Goal: Task Accomplishment & Management: Manage account settings

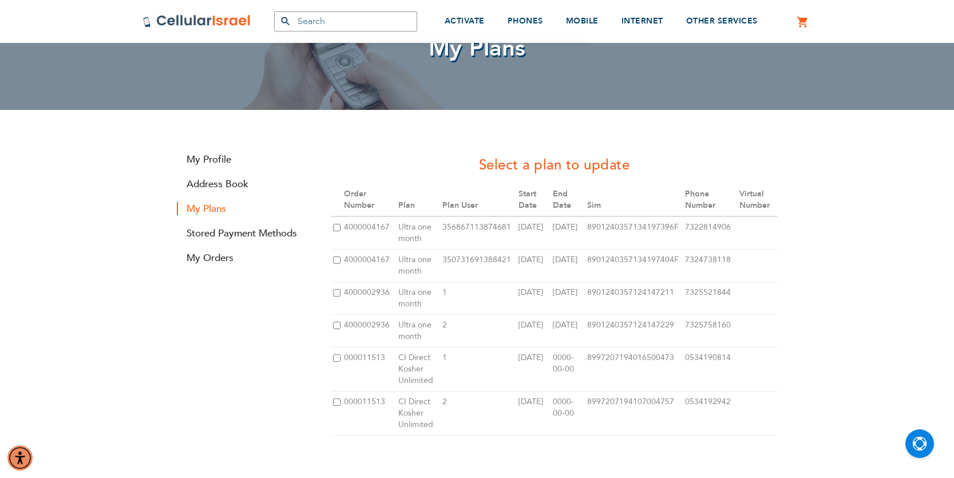
scroll to position [81, 0]
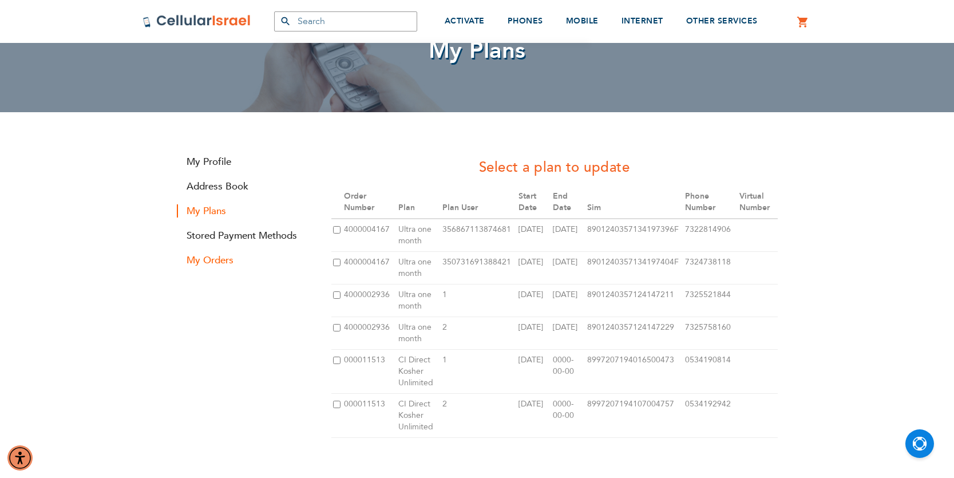
click at [216, 261] on link "My Orders" at bounding box center [245, 259] width 137 height 13
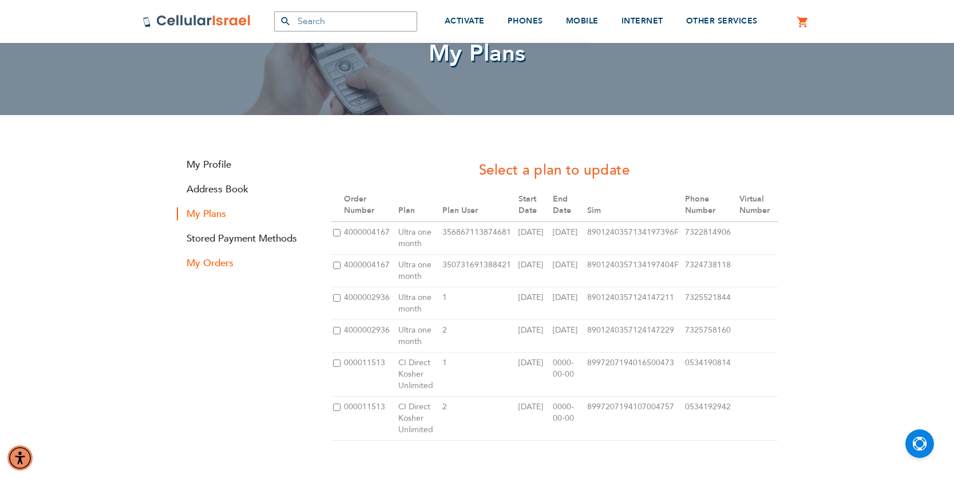
scroll to position [80, 0]
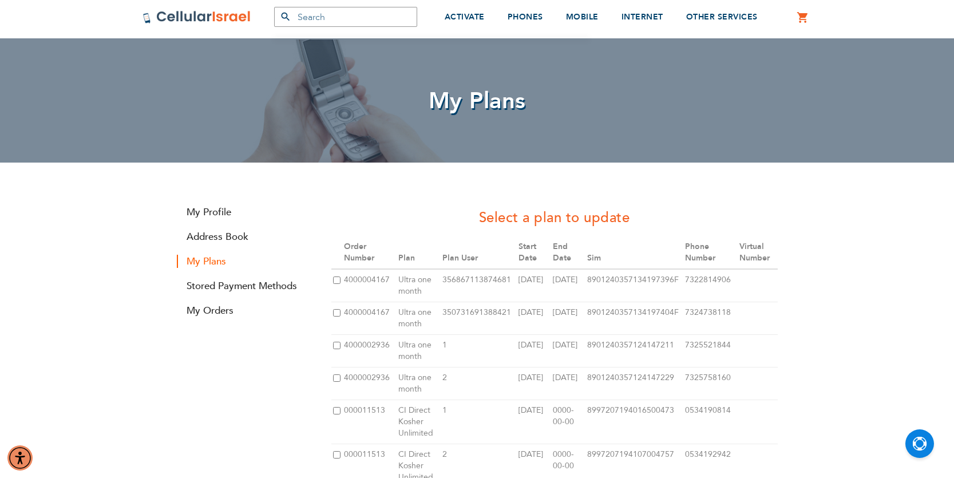
scroll to position [193, 0]
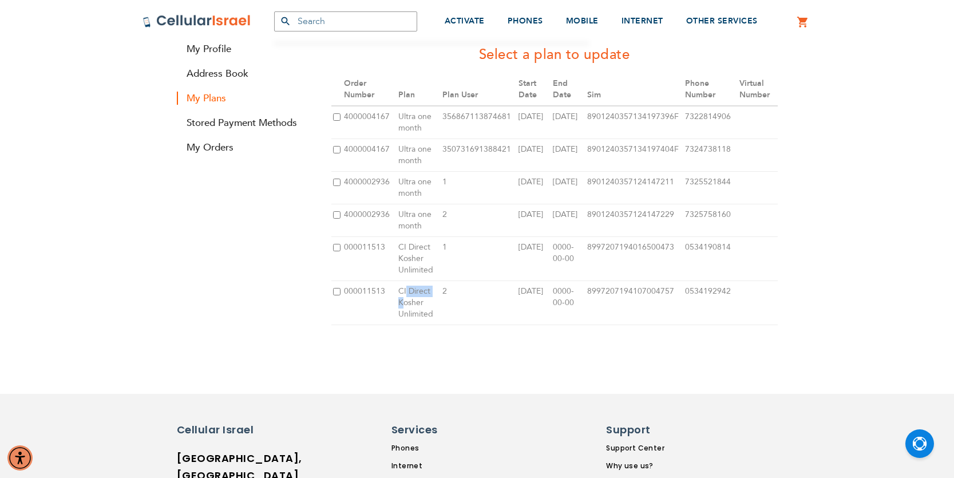
click at [406, 297] on td "CI Direct Kosher Unlimited" at bounding box center [419, 303] width 44 height 44
click at [338, 292] on input "checkbox" at bounding box center [336, 291] width 7 height 7
checkbox input "true"
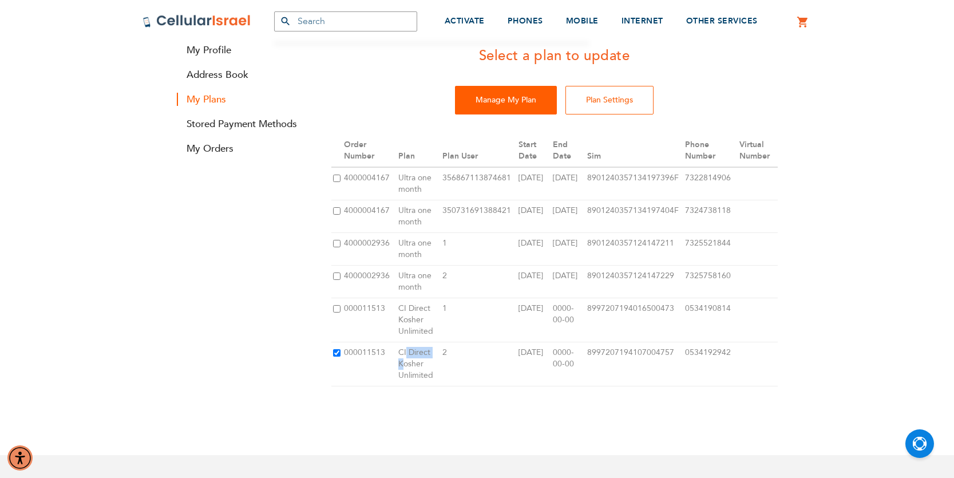
click at [525, 90] on input "Manage My Plan" at bounding box center [506, 100] width 102 height 29
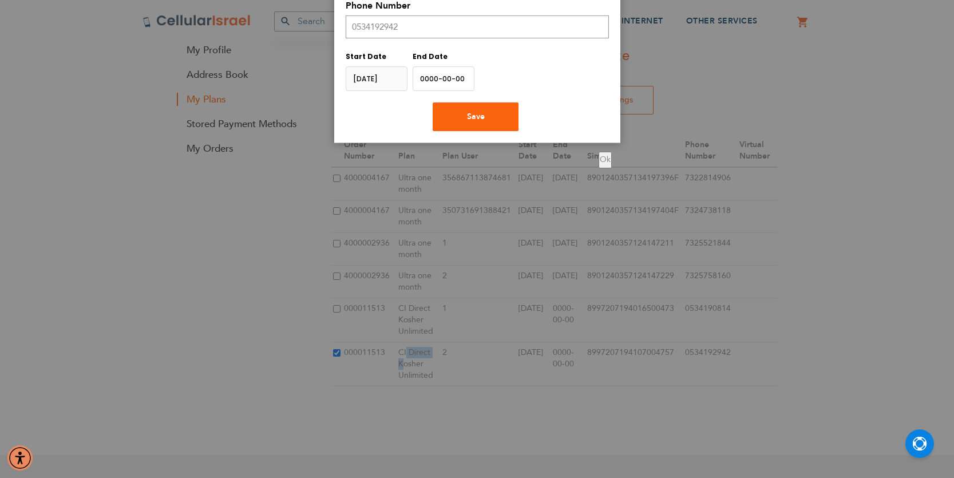
scroll to position [0, 0]
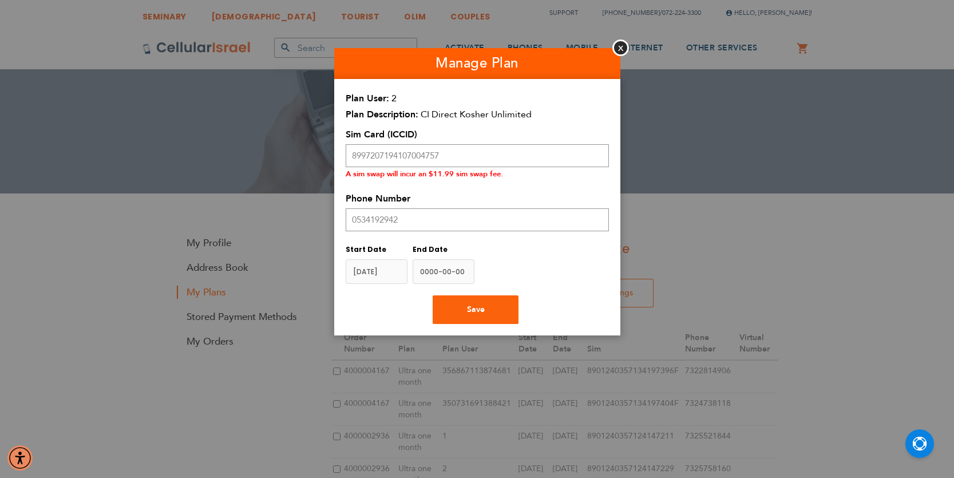
click at [621, 46] on button "Close" at bounding box center [620, 47] width 17 height 17
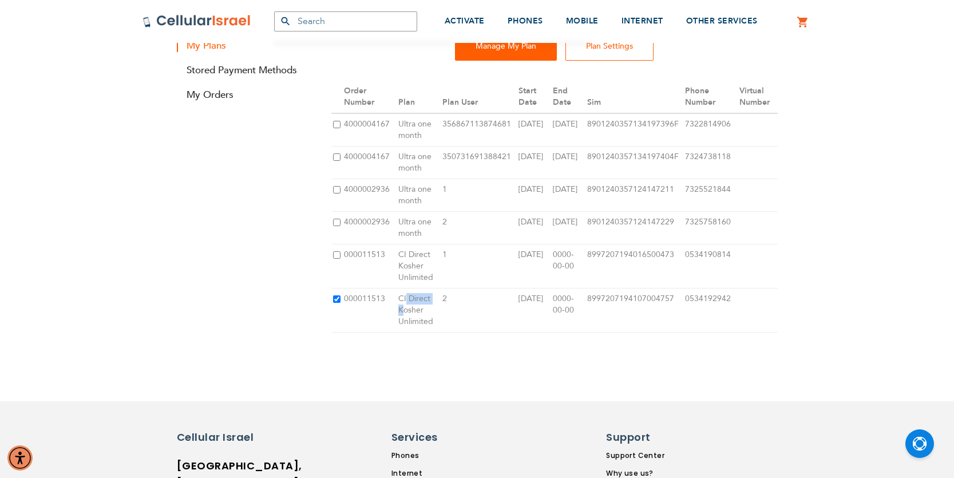
scroll to position [241, 0]
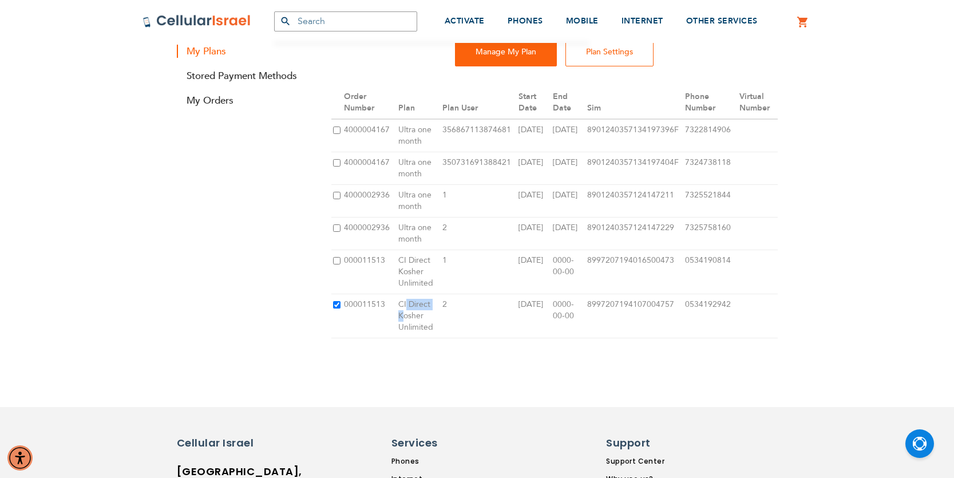
click at [335, 262] on input "checkbox" at bounding box center [336, 260] width 7 height 7
checkbox input "true"
checkbox input "false"
click at [524, 66] on input "Manage My Plan" at bounding box center [506, 52] width 102 height 29
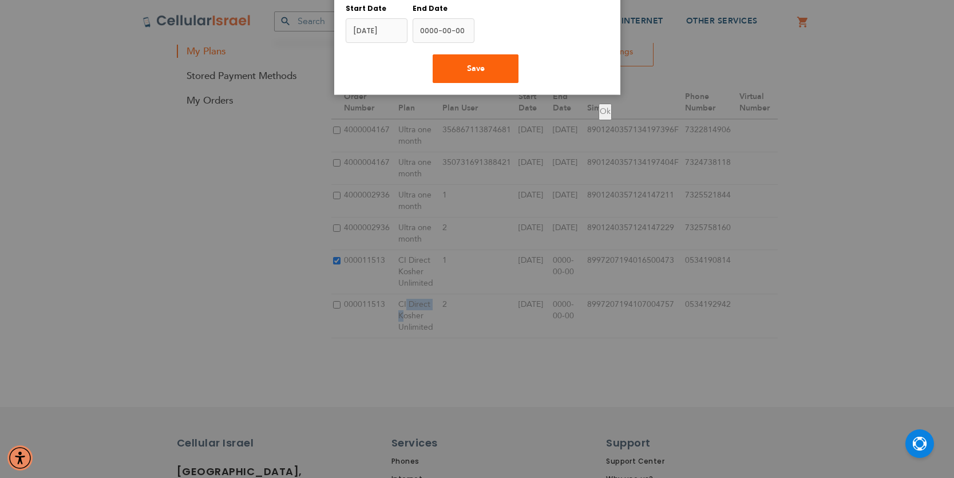
scroll to position [0, 0]
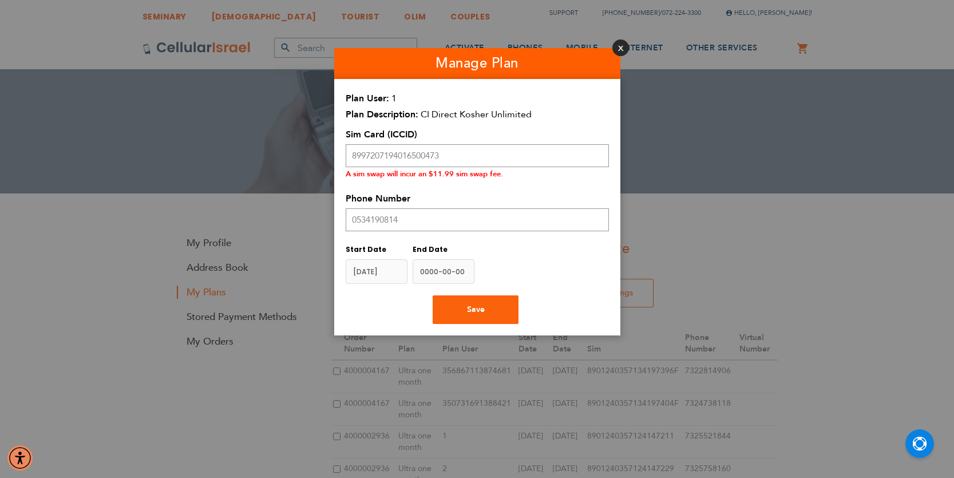
click at [621, 50] on button "Close" at bounding box center [620, 47] width 17 height 17
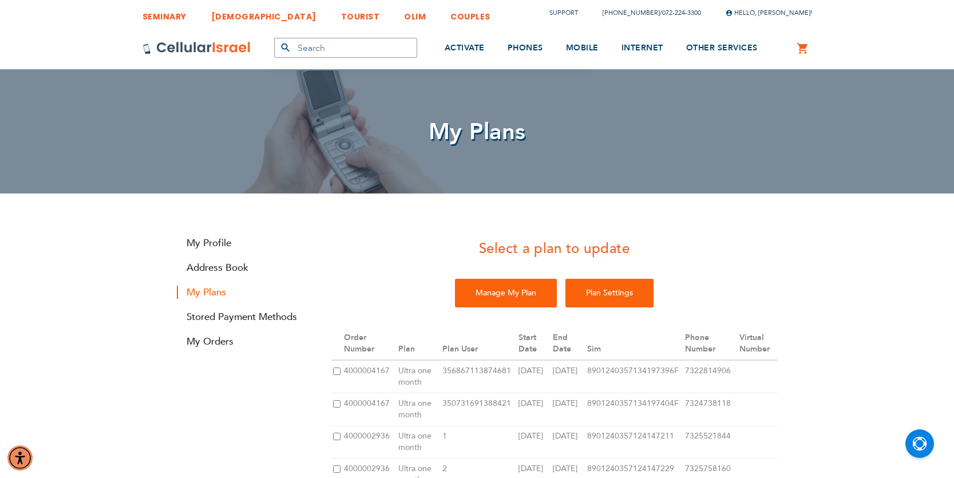
click at [618, 300] on input "Plan Settings" at bounding box center [609, 293] width 88 height 29
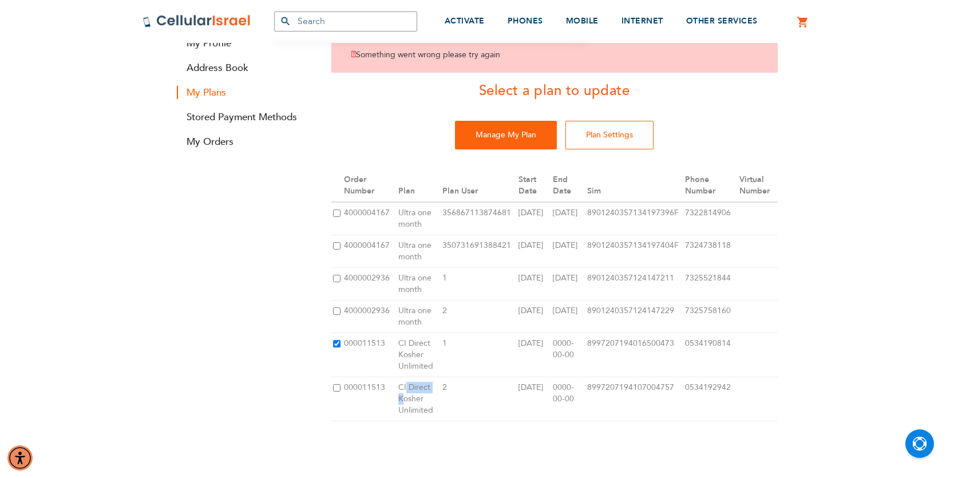
scroll to position [209, 0]
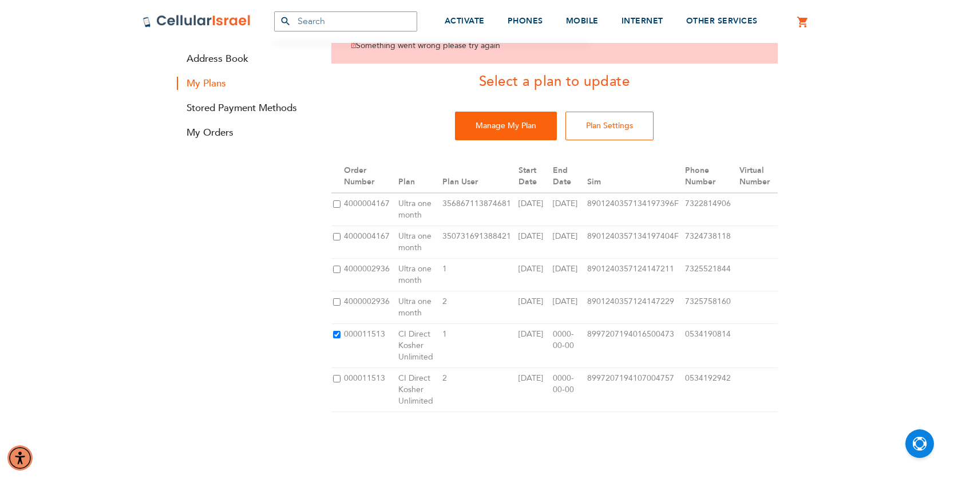
click at [503, 343] on td "1" at bounding box center [479, 345] width 76 height 44
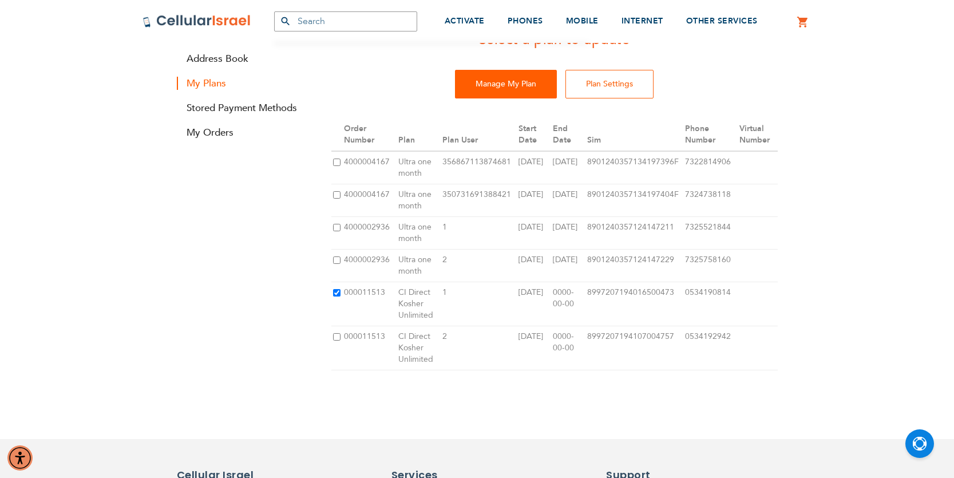
click at [510, 121] on div "Something went wrong please try again Select a plan to update Manage My Plan Pl…" at bounding box center [554, 210] width 463 height 377
click at [513, 82] on input "Manage My Plan" at bounding box center [506, 84] width 102 height 29
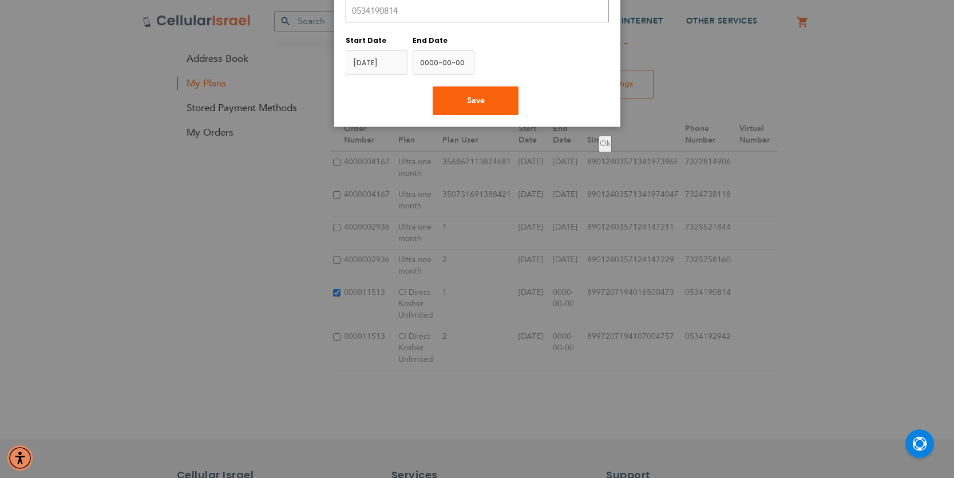
scroll to position [0, 0]
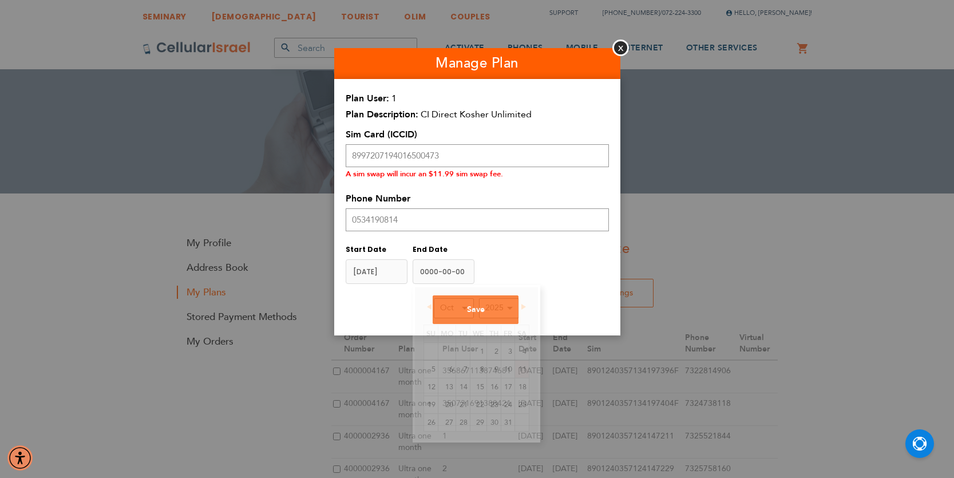
drag, startPoint x: 455, startPoint y: 271, endPoint x: 438, endPoint y: 272, distance: 17.8
click at [455, 271] on input "name" at bounding box center [444, 271] width 62 height 25
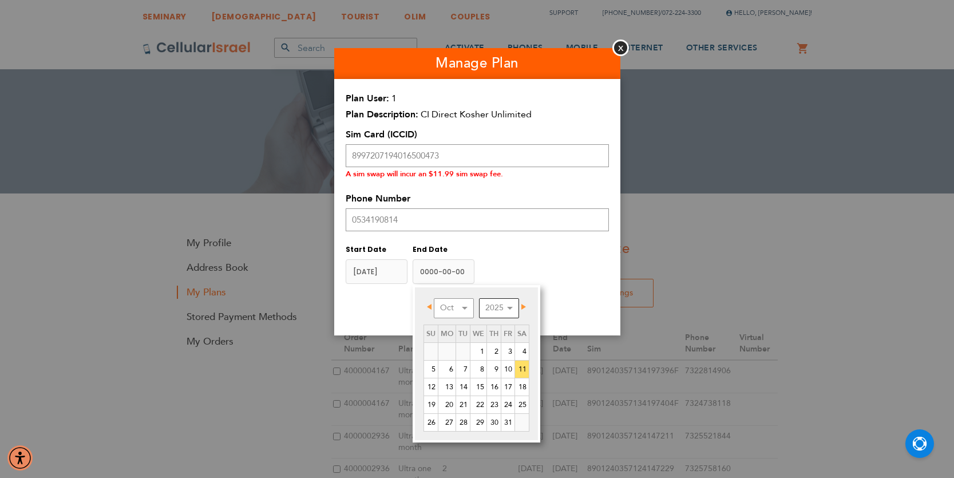
click at [503, 308] on select "2022 2023 2024 2025 2026 2027 2028 2029 2030 2031 2032 2033 2034 2035" at bounding box center [499, 308] width 40 height 20
click at [479, 298] on select "2022 2023 2024 2025 2026 2027 2028 2029 2030 2031 2032 2033 2034 2035" at bounding box center [499, 308] width 40 height 20
click at [525, 367] on link "11" at bounding box center [522, 368] width 14 height 17
type input "[DATE]"
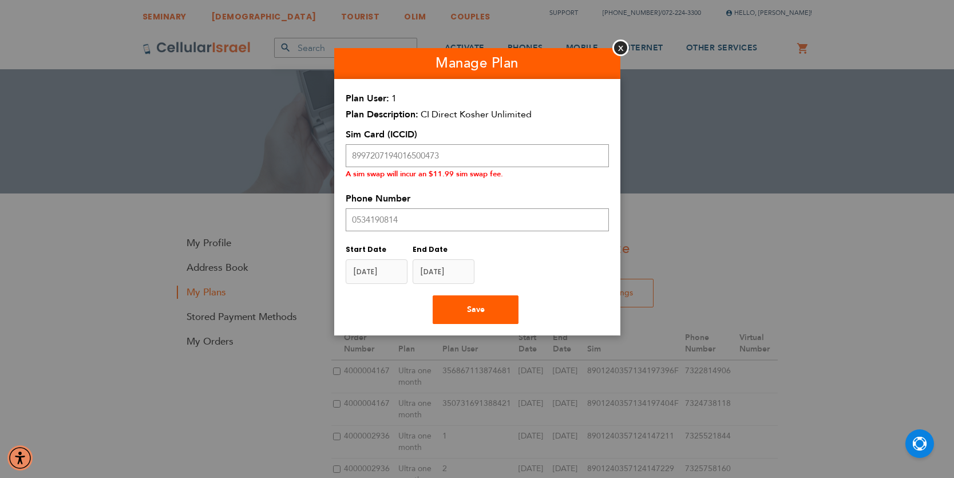
click at [477, 311] on span "Save" at bounding box center [476, 309] width 18 height 11
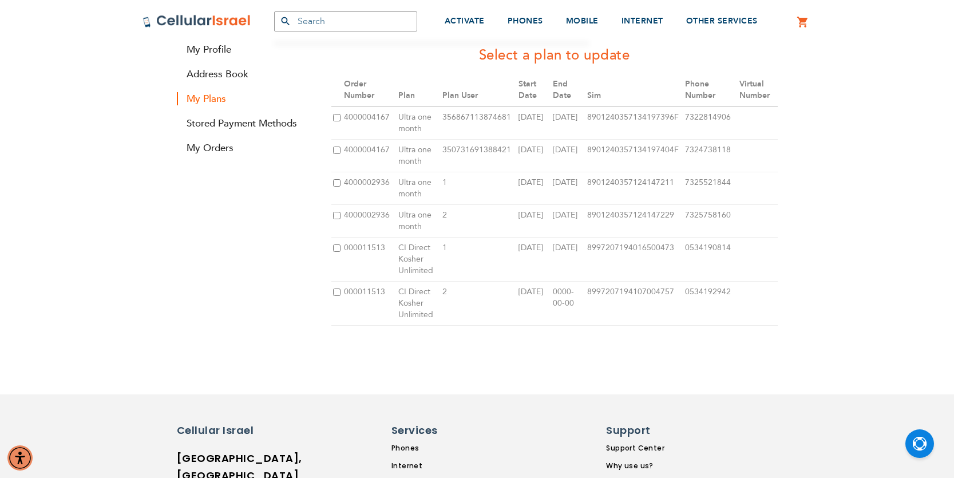
scroll to position [223, 0]
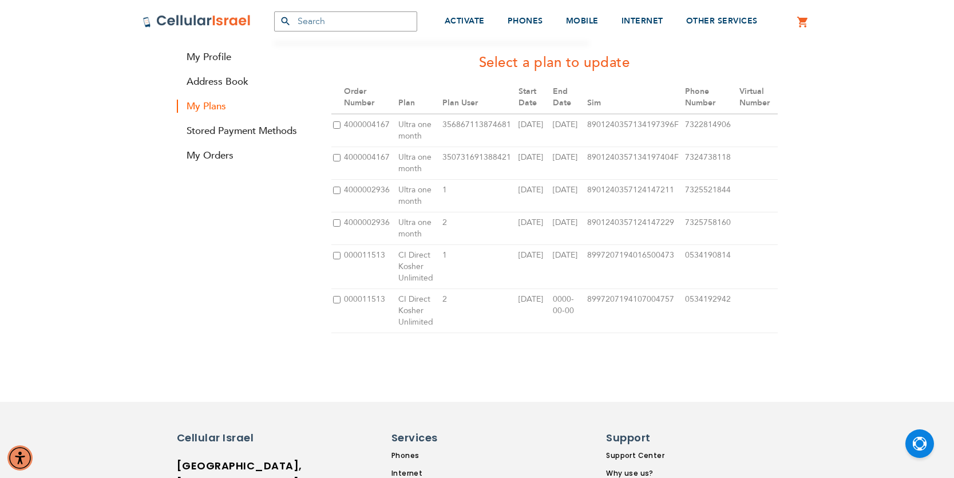
click at [334, 223] on input "checkbox" at bounding box center [336, 222] width 7 height 7
checkbox input "true"
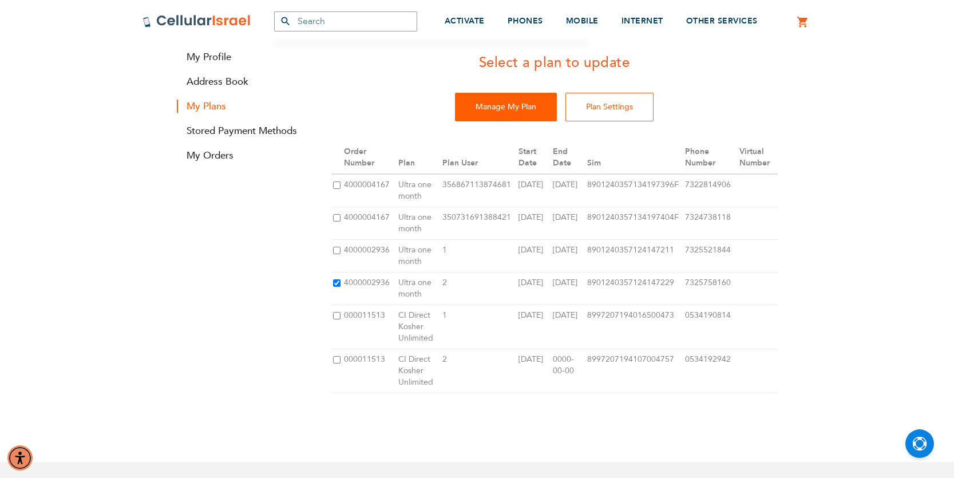
click at [497, 101] on input "Manage My Plan" at bounding box center [506, 107] width 102 height 29
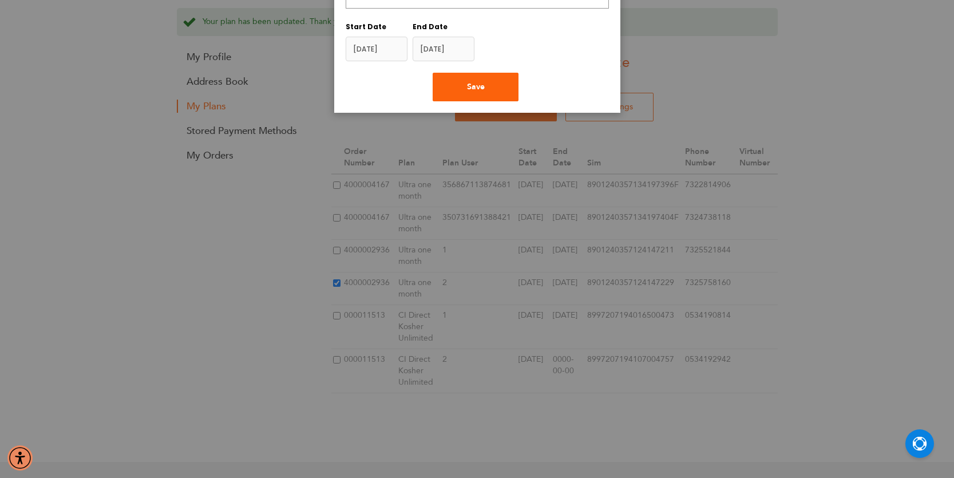
scroll to position [0, 0]
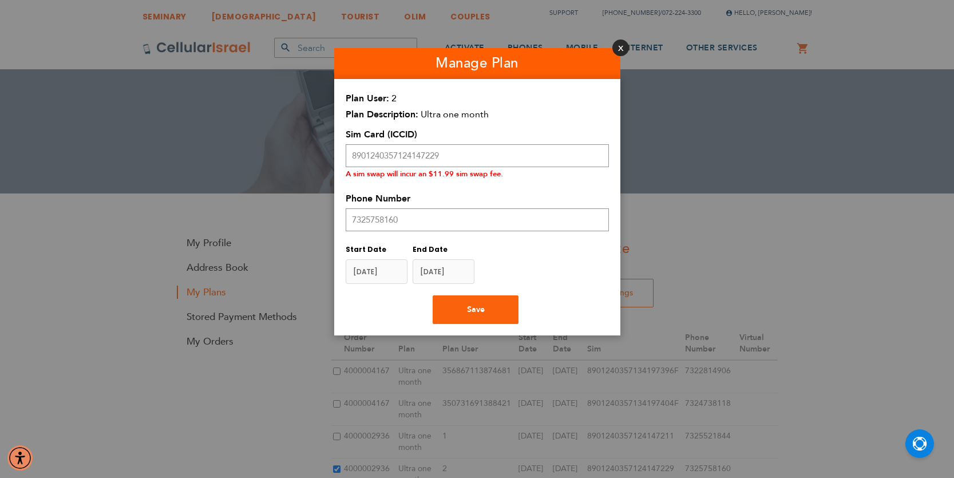
click at [613, 50] on button "Close" at bounding box center [620, 47] width 17 height 17
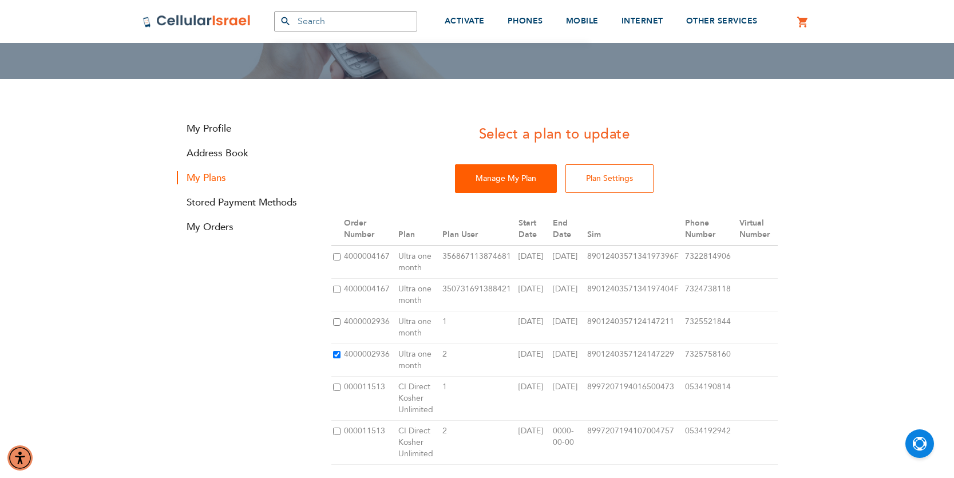
scroll to position [113, 0]
click at [262, 289] on div "Select a plan to update Manage My Plan Plan Settings Order Number Plan Plan Use…" at bounding box center [477, 305] width 618 height 377
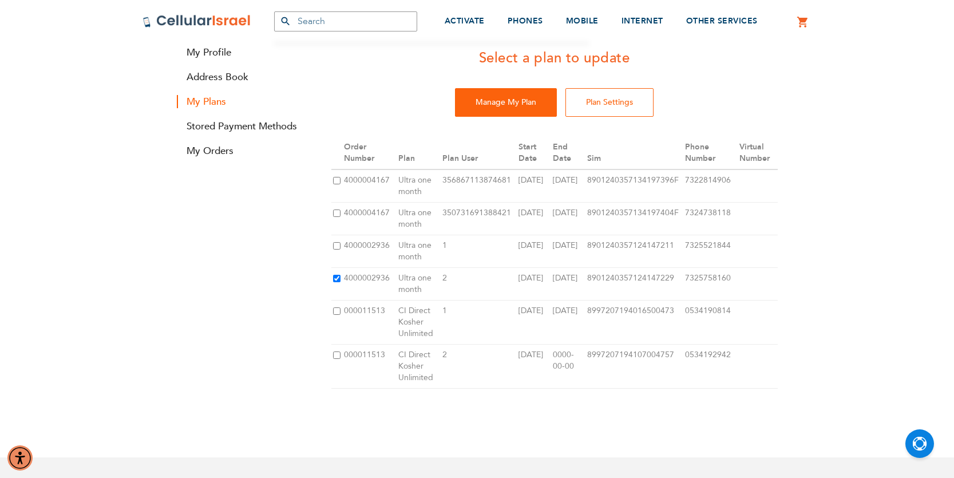
scroll to position [193, 0]
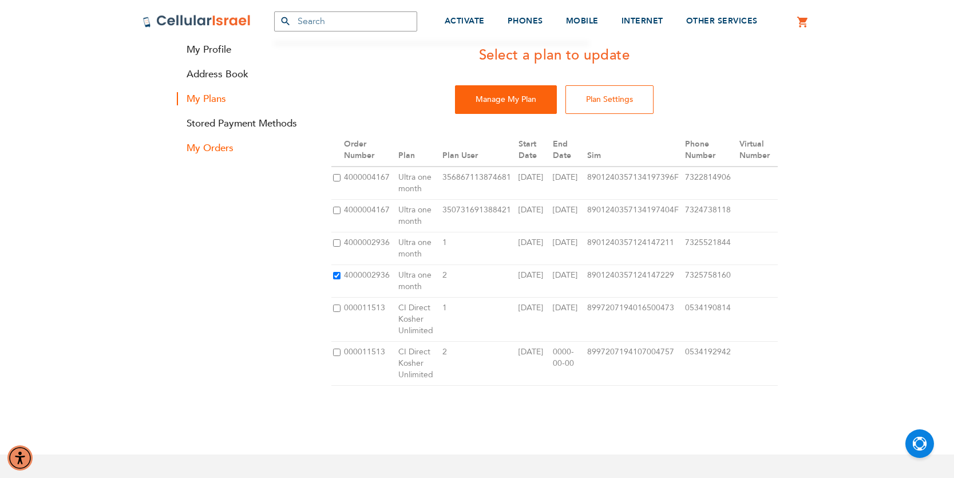
click at [217, 152] on link "My Orders" at bounding box center [245, 147] width 137 height 13
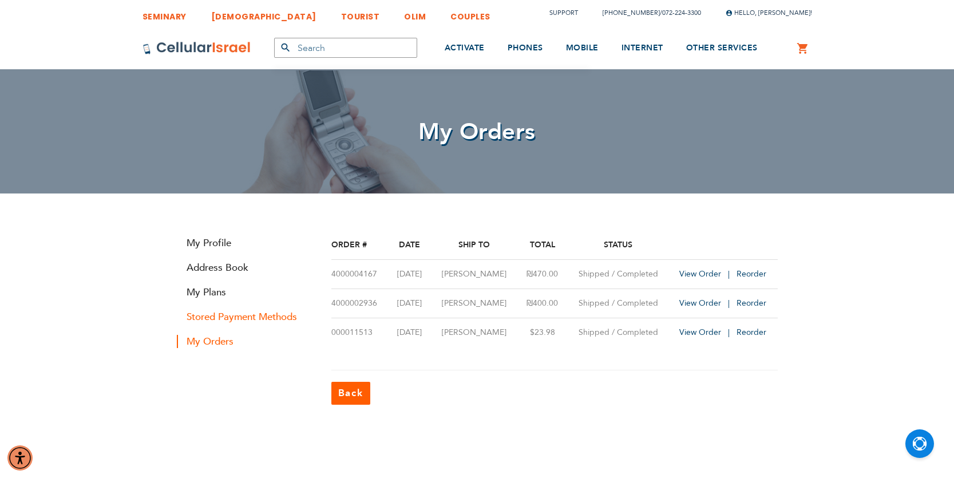
click at [235, 315] on link "Stored Payment Methods" at bounding box center [245, 316] width 137 height 13
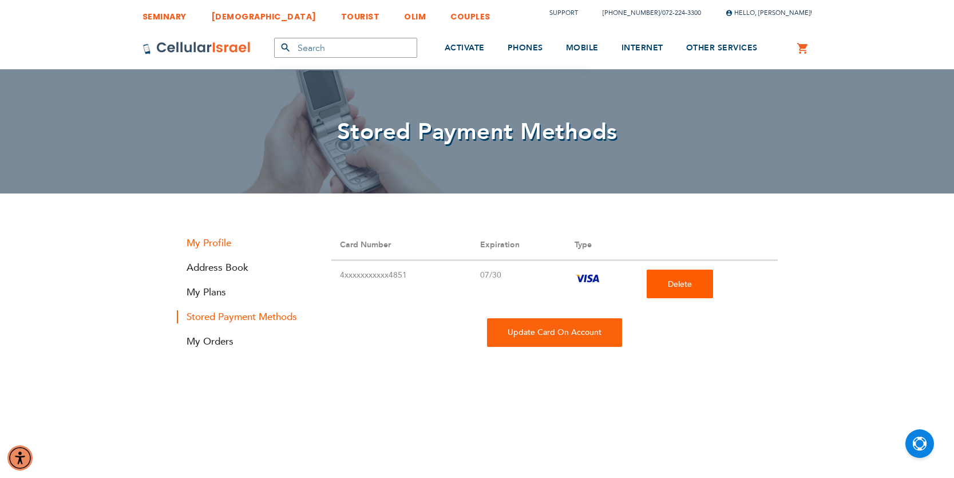
click at [217, 241] on link "My Profile" at bounding box center [245, 242] width 137 height 13
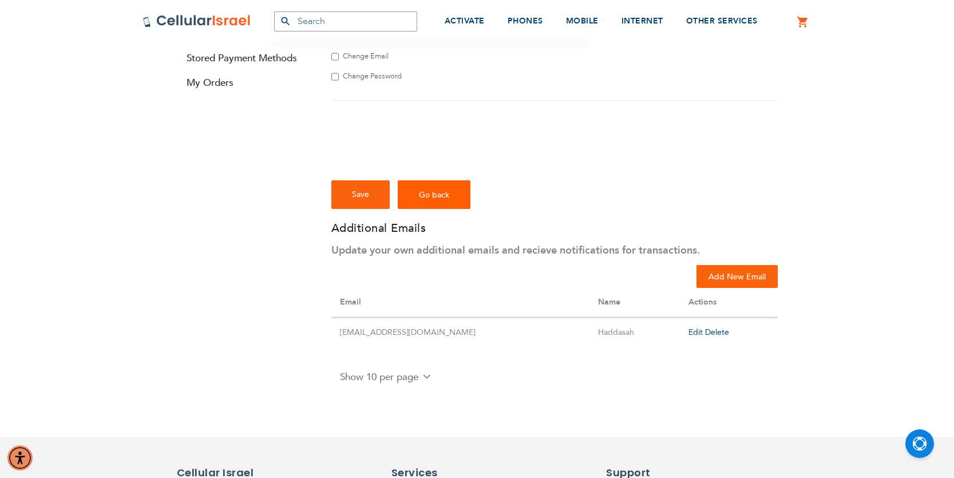
scroll to position [231, 0]
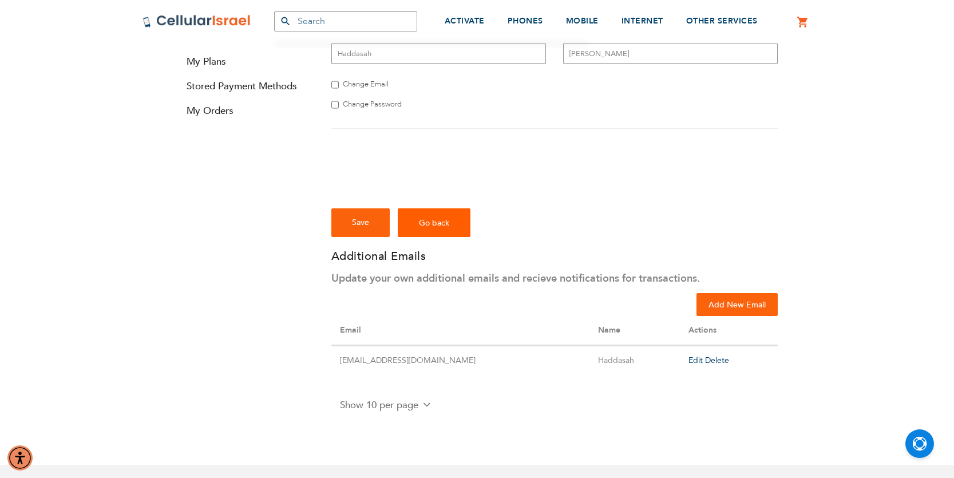
click at [428, 405] on select "Show 10 per page Show 20 per page Show 50 per page" at bounding box center [383, 405] width 104 height 14
click at [331, 398] on select "Show 10 per page Show 20 per page Show 50 per page" at bounding box center [383, 405] width 104 height 14
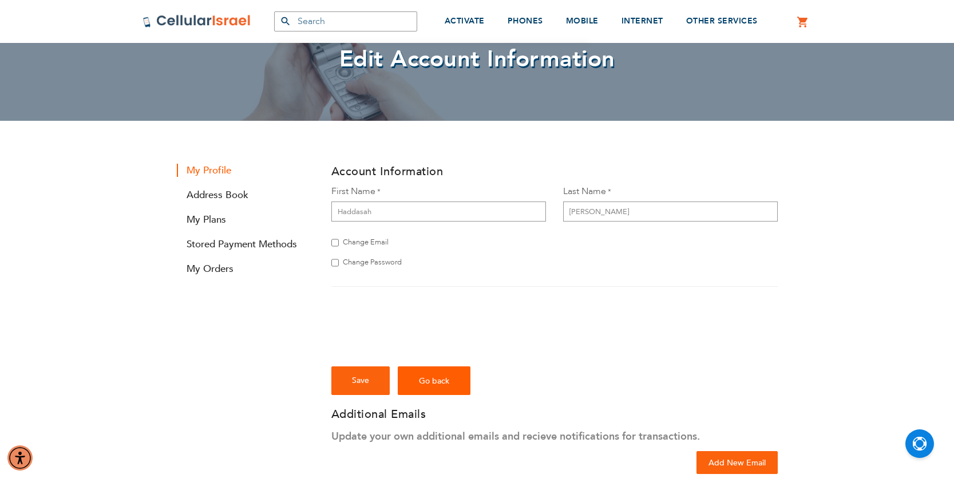
scroll to position [72, 0]
click at [252, 247] on link "Stored Payment Methods" at bounding box center [245, 244] width 137 height 13
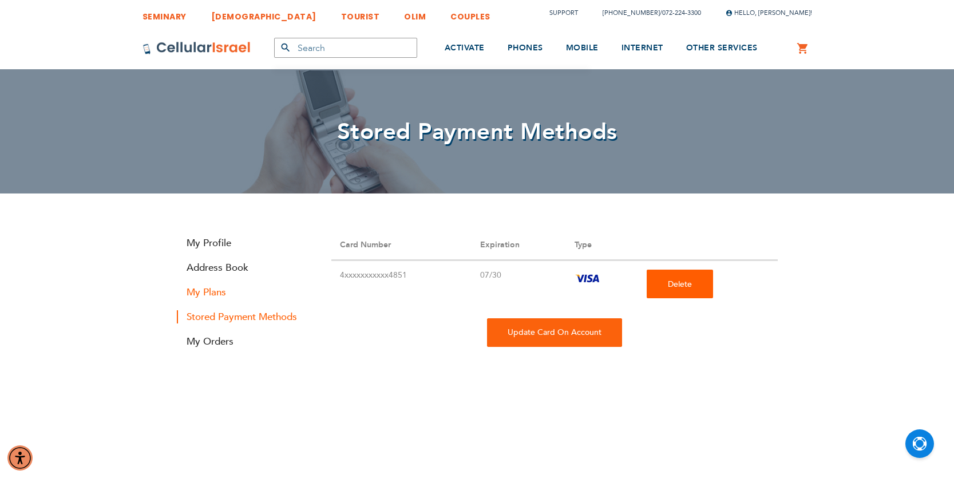
click at [204, 295] on link "My Plans" at bounding box center [245, 292] width 137 height 13
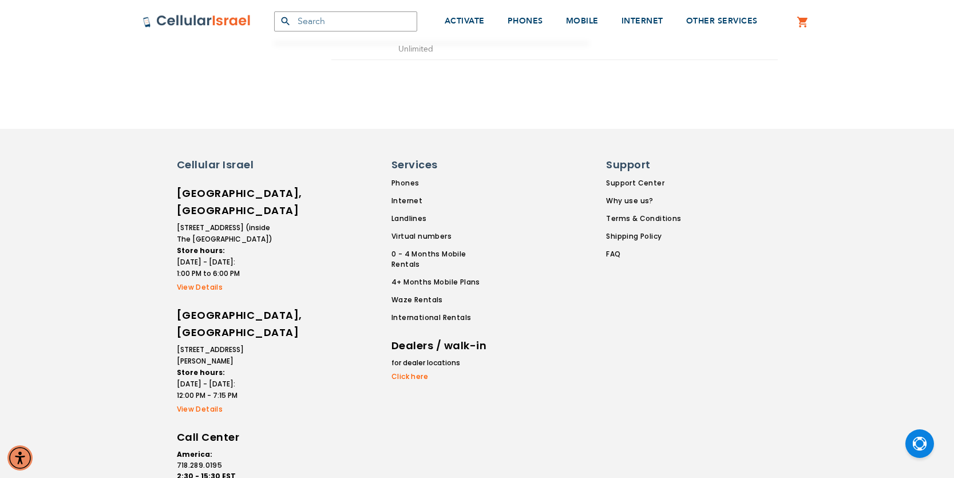
scroll to position [393, 0]
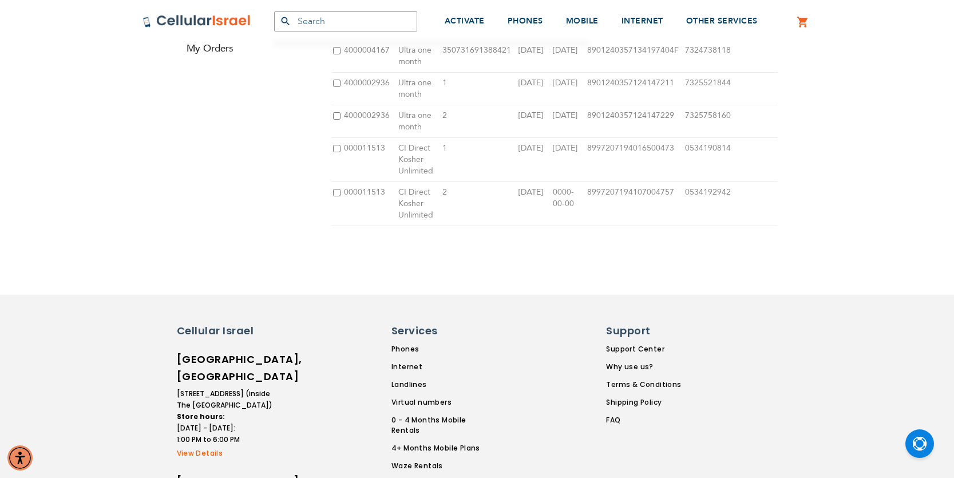
drag, startPoint x: 691, startPoint y: 149, endPoint x: 751, endPoint y: 147, distance: 60.1
click at [751, 147] on tr "000011513 CI Direct Kosher Unlimited 1 [DATE] [DATE] 8997207194016500473 016500…" at bounding box center [554, 160] width 446 height 44
copy tr "0534190814"
click at [641, 347] on link "Support Center" at bounding box center [643, 348] width 75 height 10
